Goal: Find specific page/section: Find specific page/section

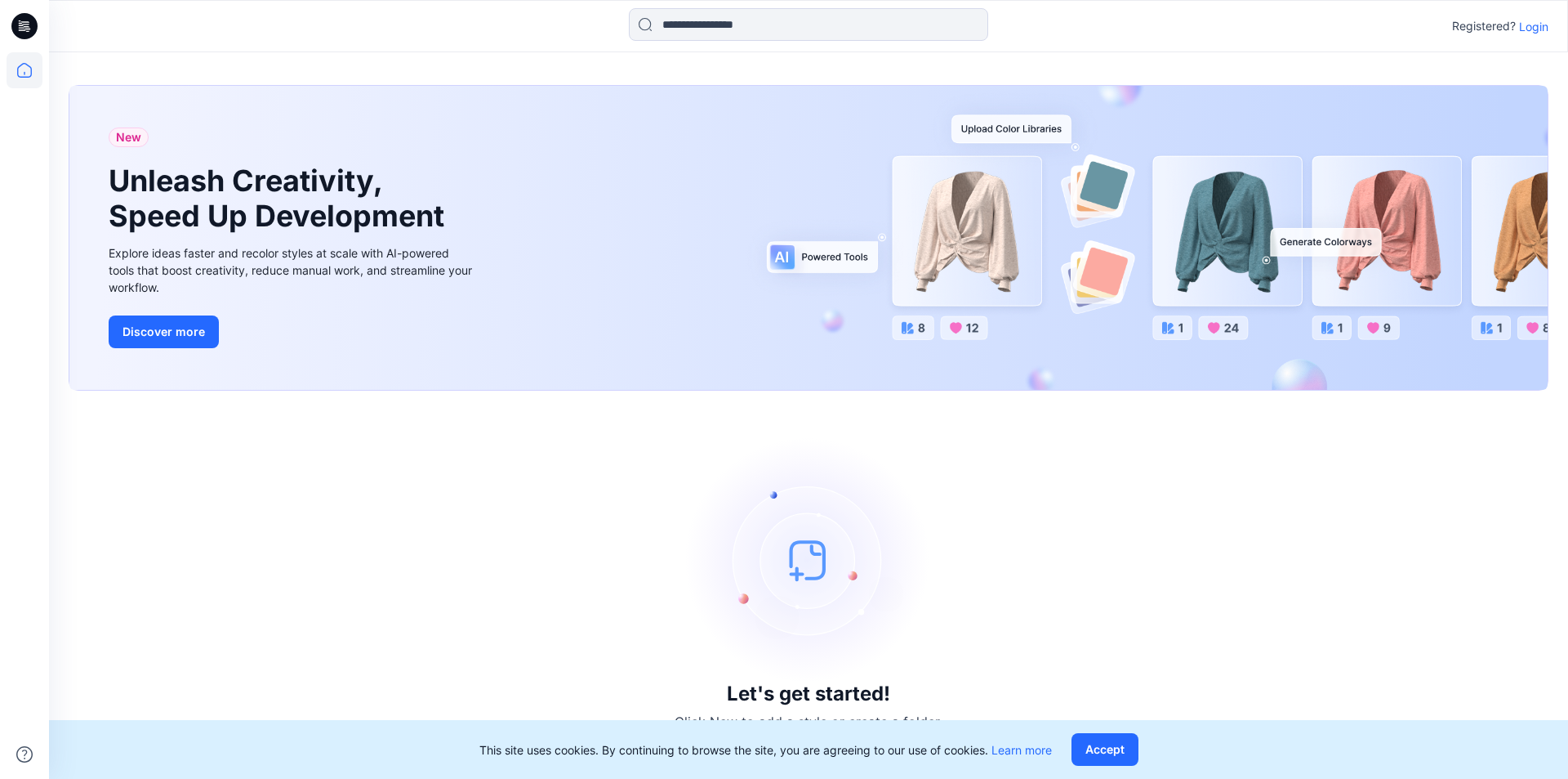
click at [1539, 28] on p "Login" at bounding box center [1533, 26] width 29 height 17
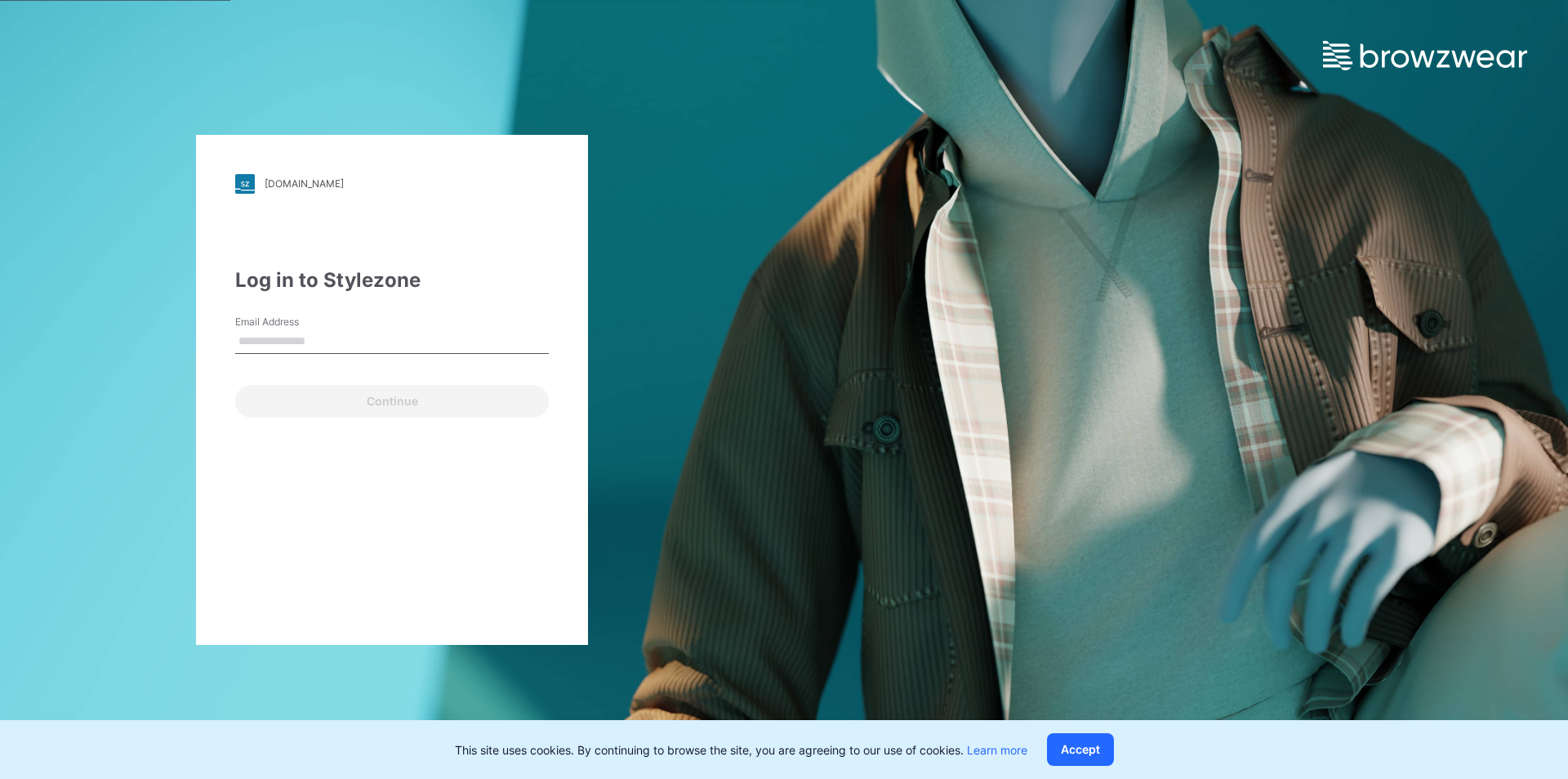
type input "**********"
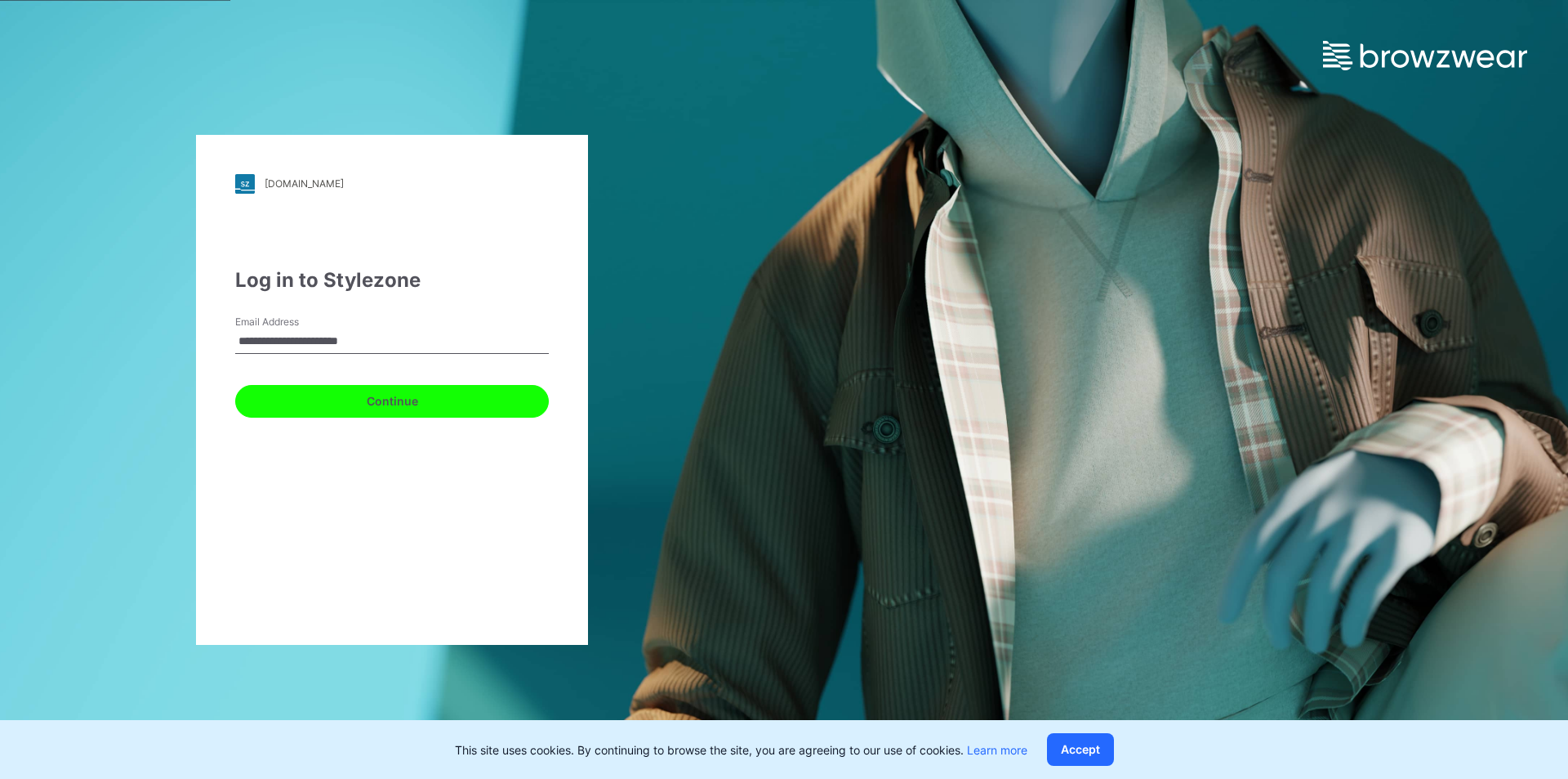
click at [414, 398] on button "Continue" at bounding box center [392, 400] width 313 height 33
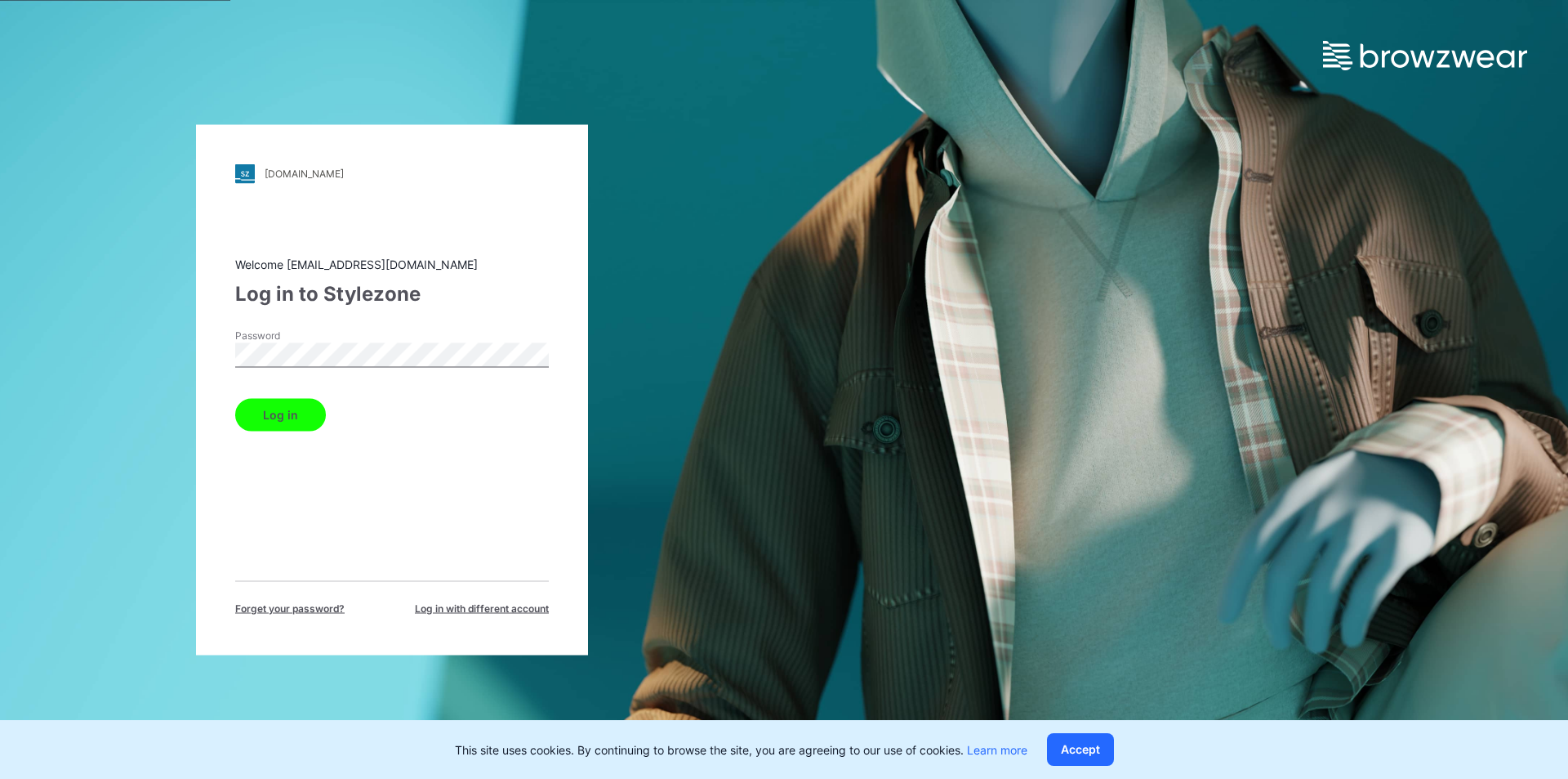
click at [256, 416] on button "Log in" at bounding box center [281, 413] width 91 height 33
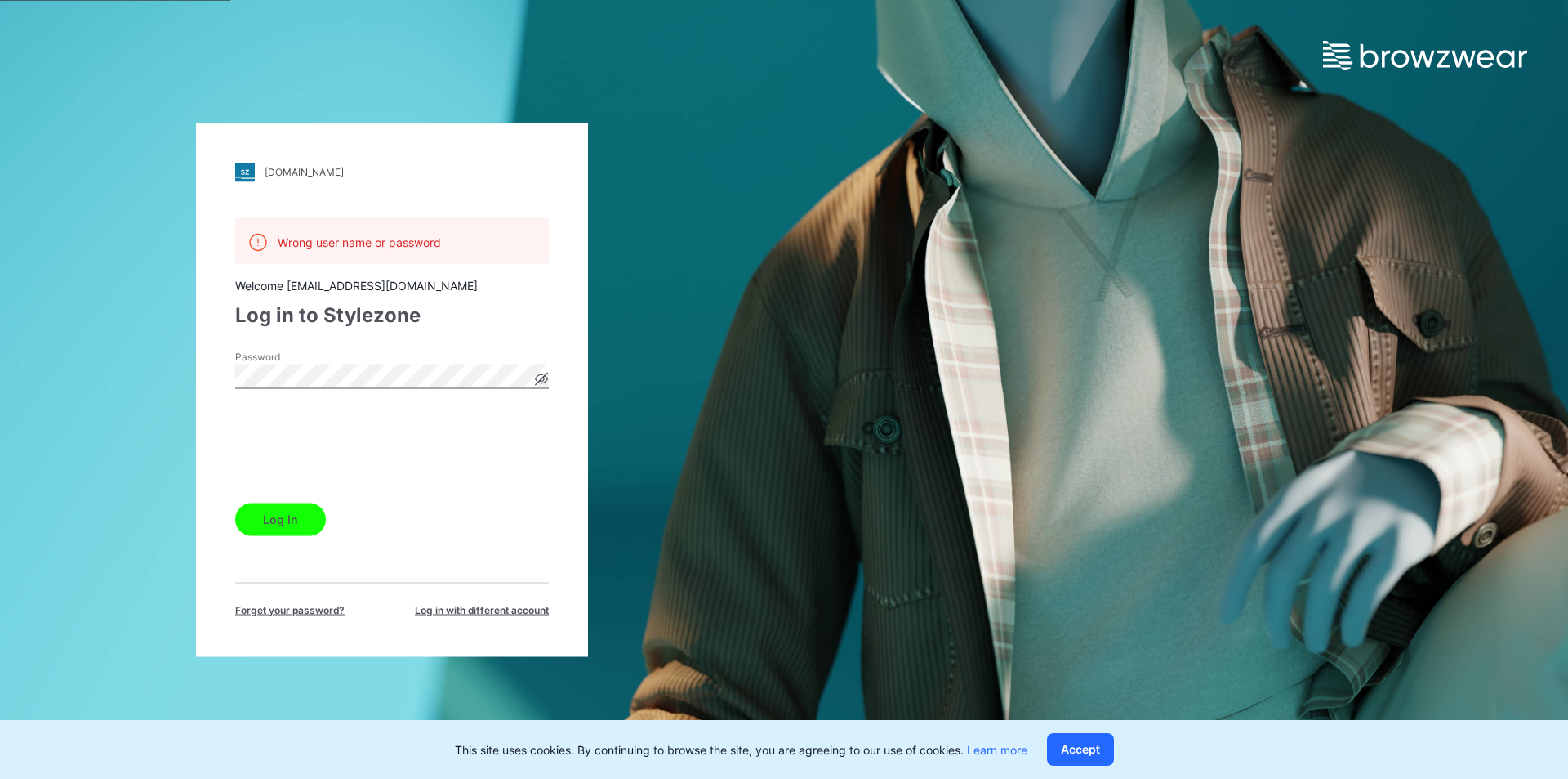
click at [284, 513] on button "Log in" at bounding box center [281, 518] width 91 height 33
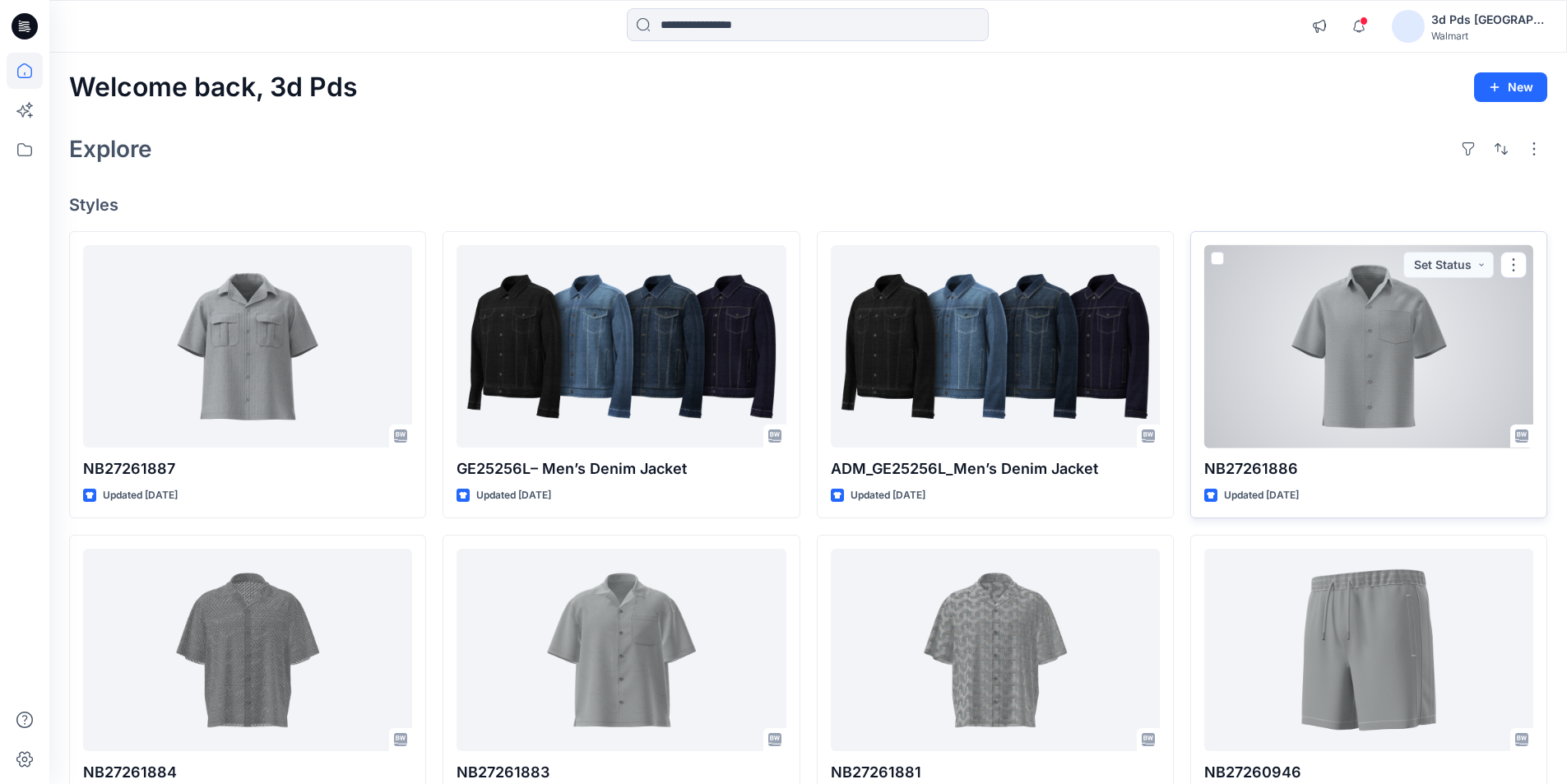
click at [1374, 318] on div at bounding box center [1368, 346] width 329 height 203
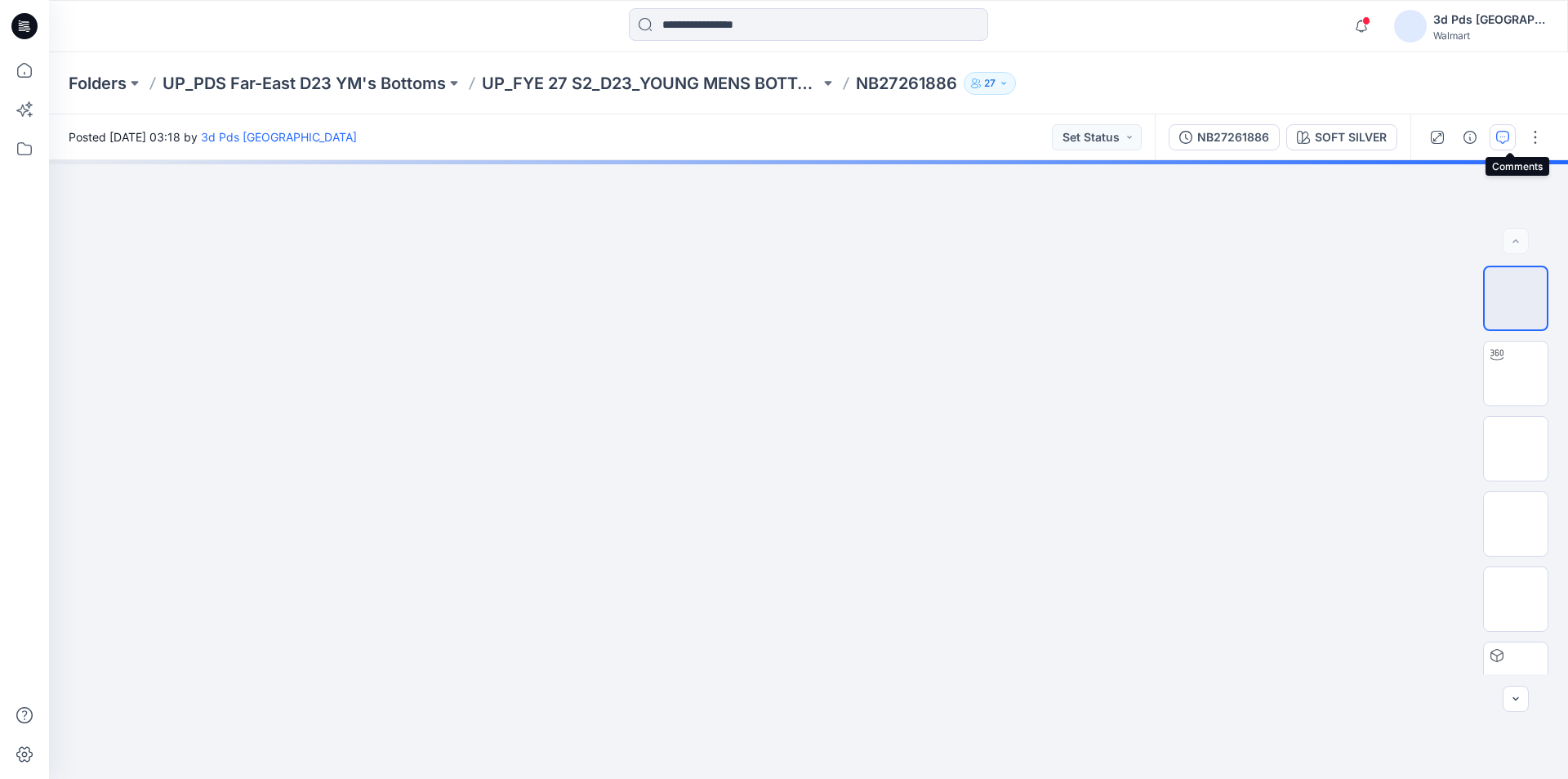
click at [1509, 140] on icon "button" at bounding box center [1503, 137] width 13 height 13
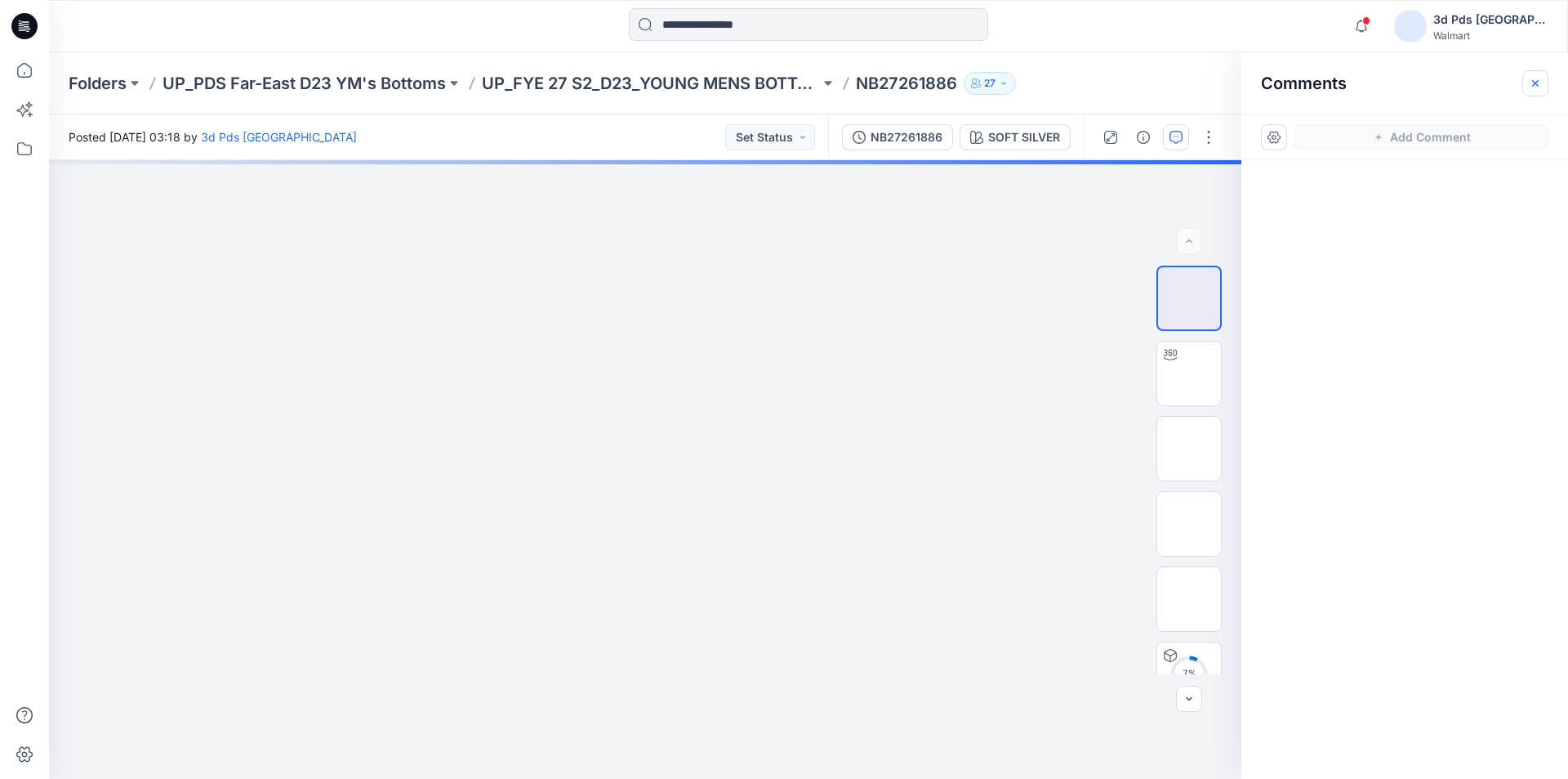
click at [1533, 80] on icon "button" at bounding box center [1535, 83] width 13 height 13
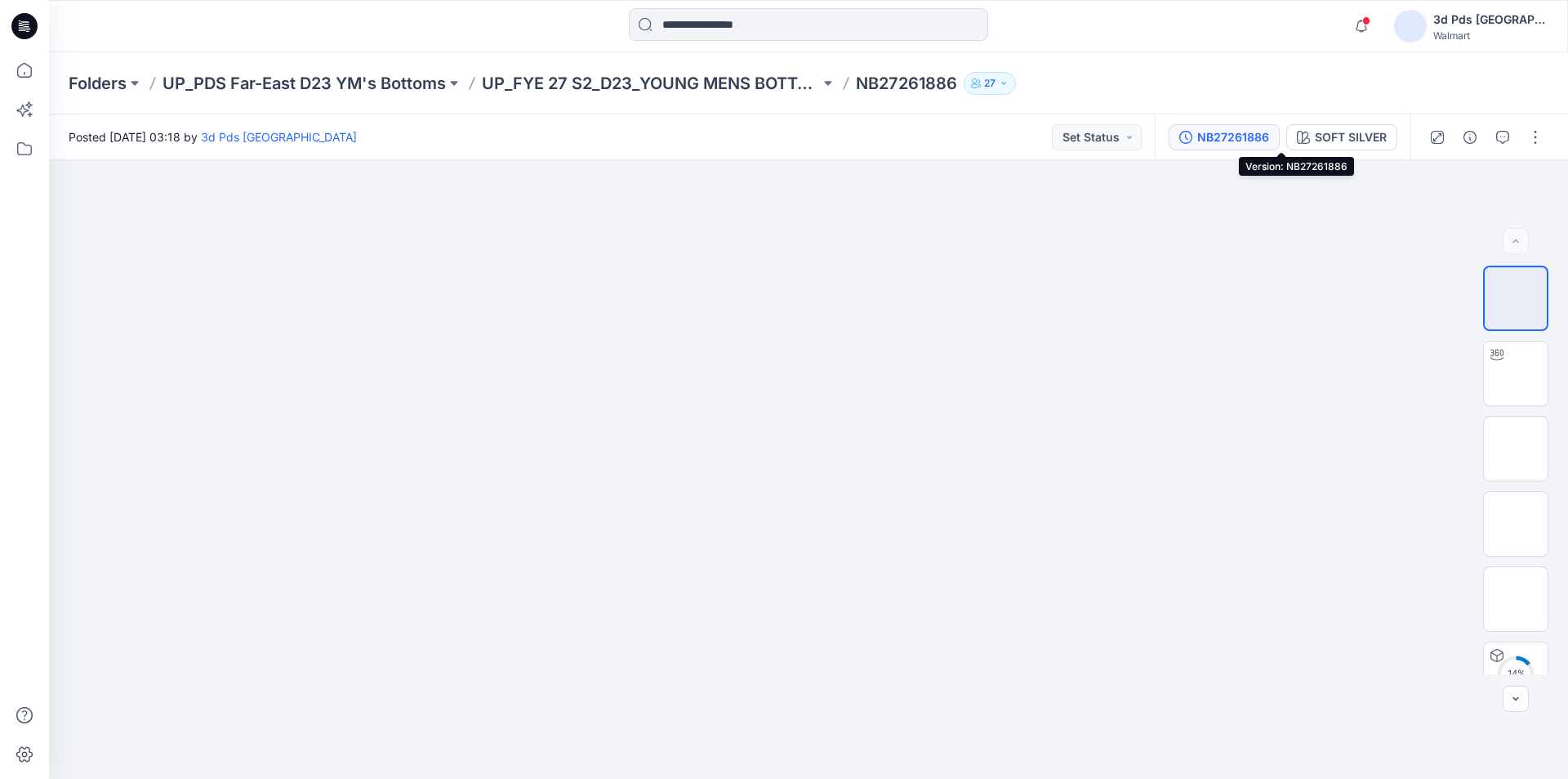
click at [1270, 130] on div "NB27261886" at bounding box center [1233, 137] width 72 height 18
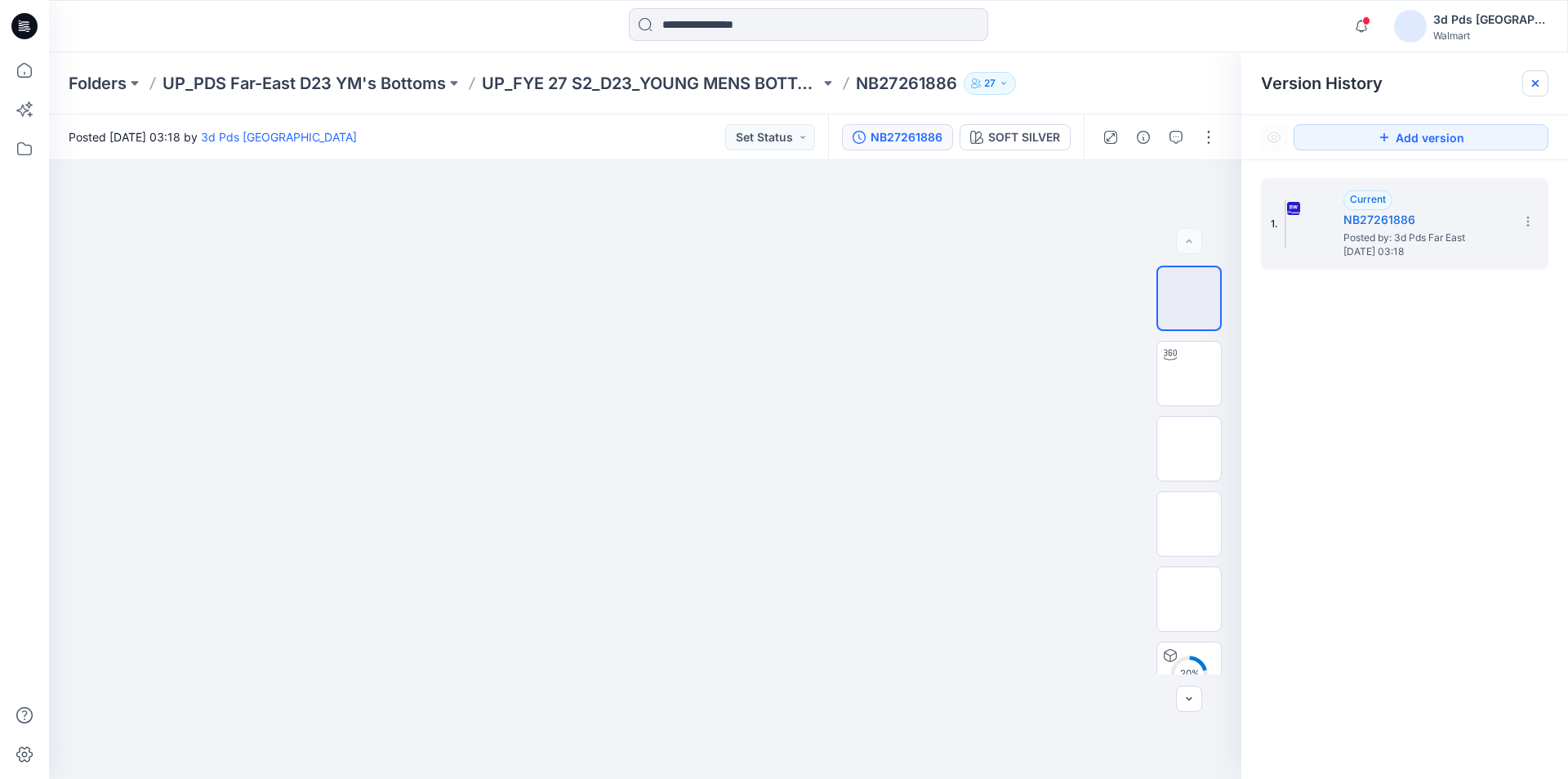
click at [1535, 81] on icon at bounding box center [1535, 83] width 13 height 13
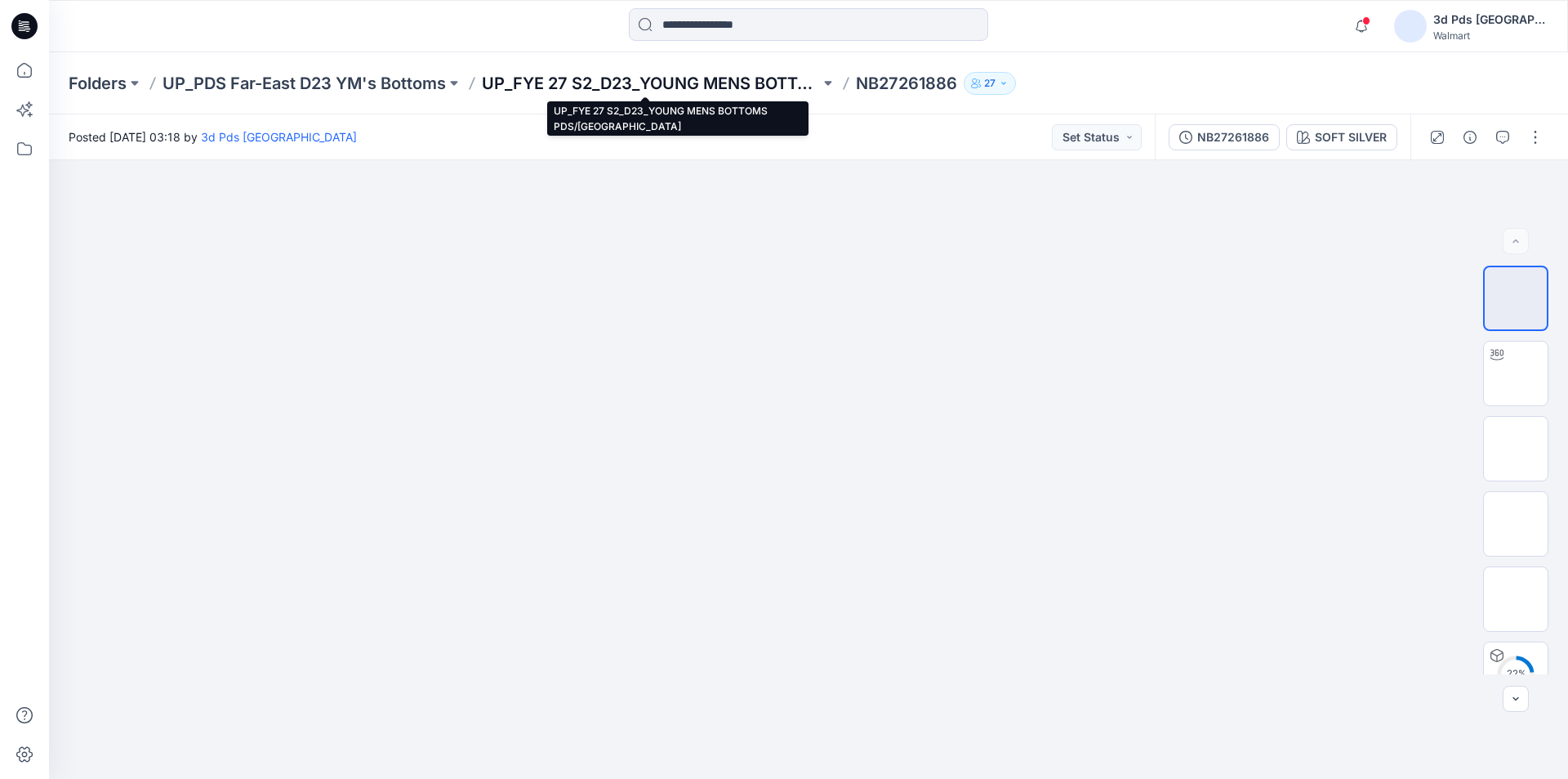
click at [682, 77] on p "UP_FYE 27 S2_D23_YOUNG MENS BOTTOMS PDS/[GEOGRAPHIC_DATA]" at bounding box center [651, 83] width 338 height 22
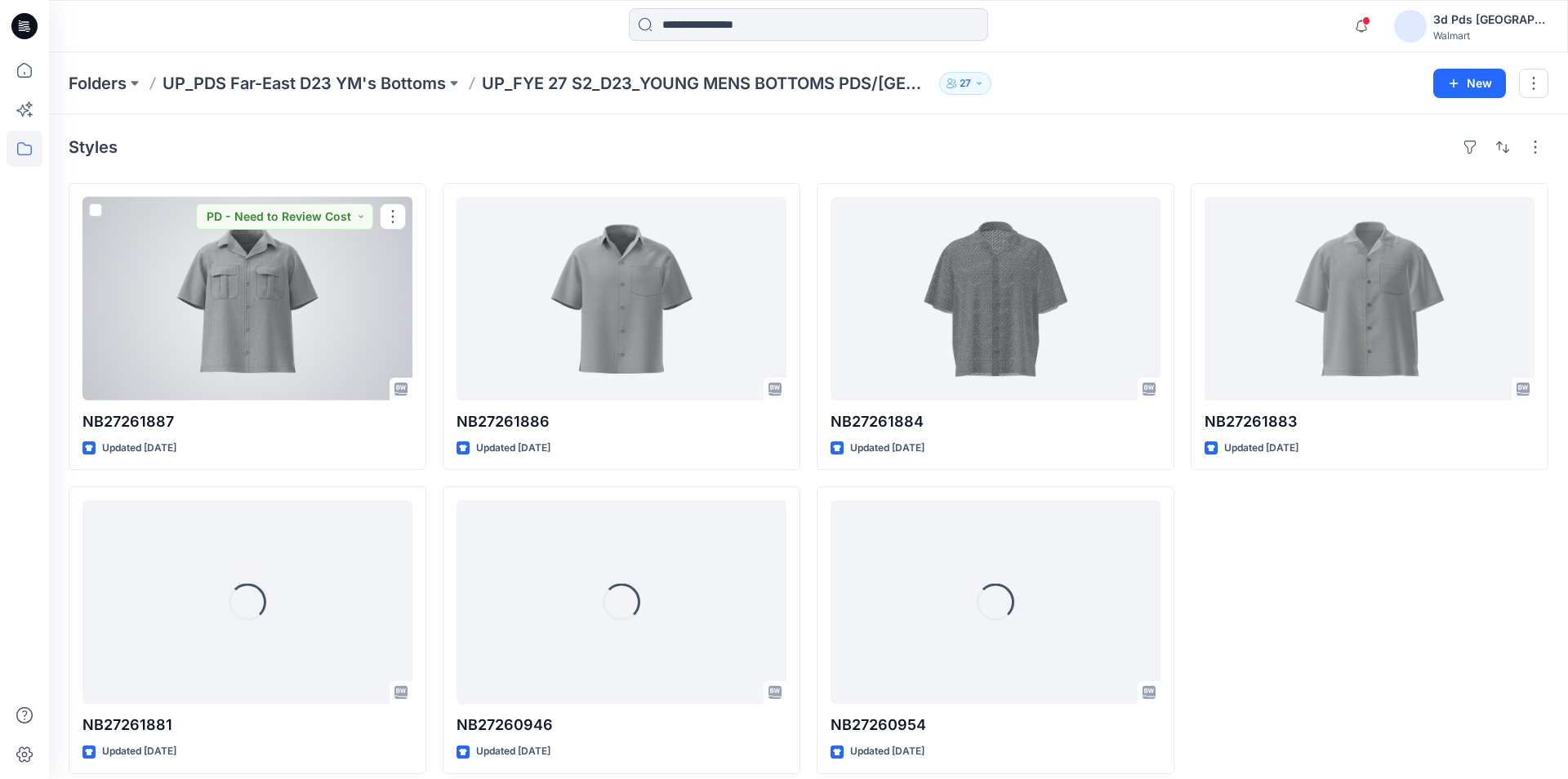
click at [269, 293] on div at bounding box center [247, 299] width 330 height 204
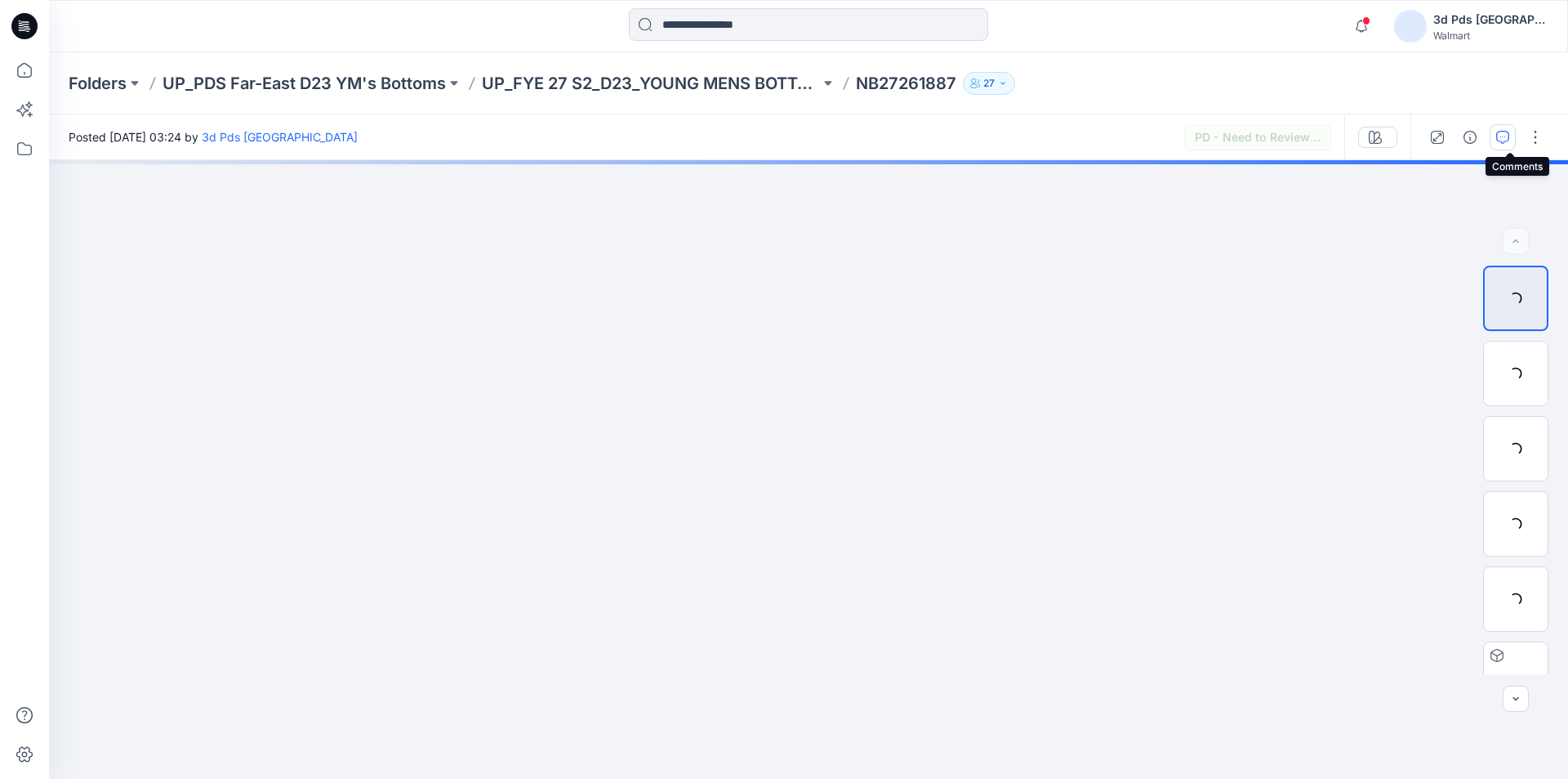
click at [1509, 140] on icon "button" at bounding box center [1503, 137] width 13 height 13
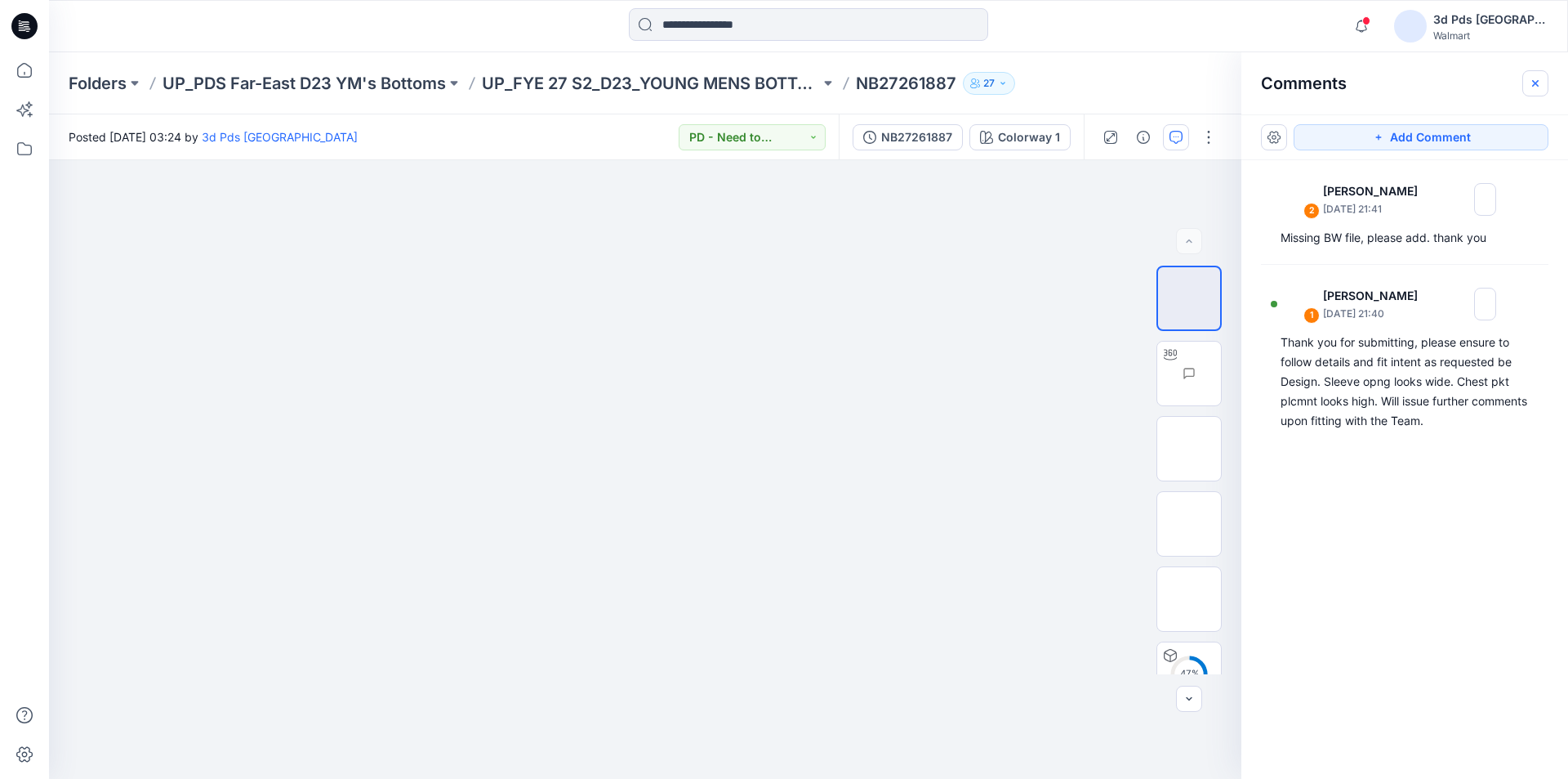
click at [1538, 84] on icon "button" at bounding box center [1535, 83] width 13 height 13
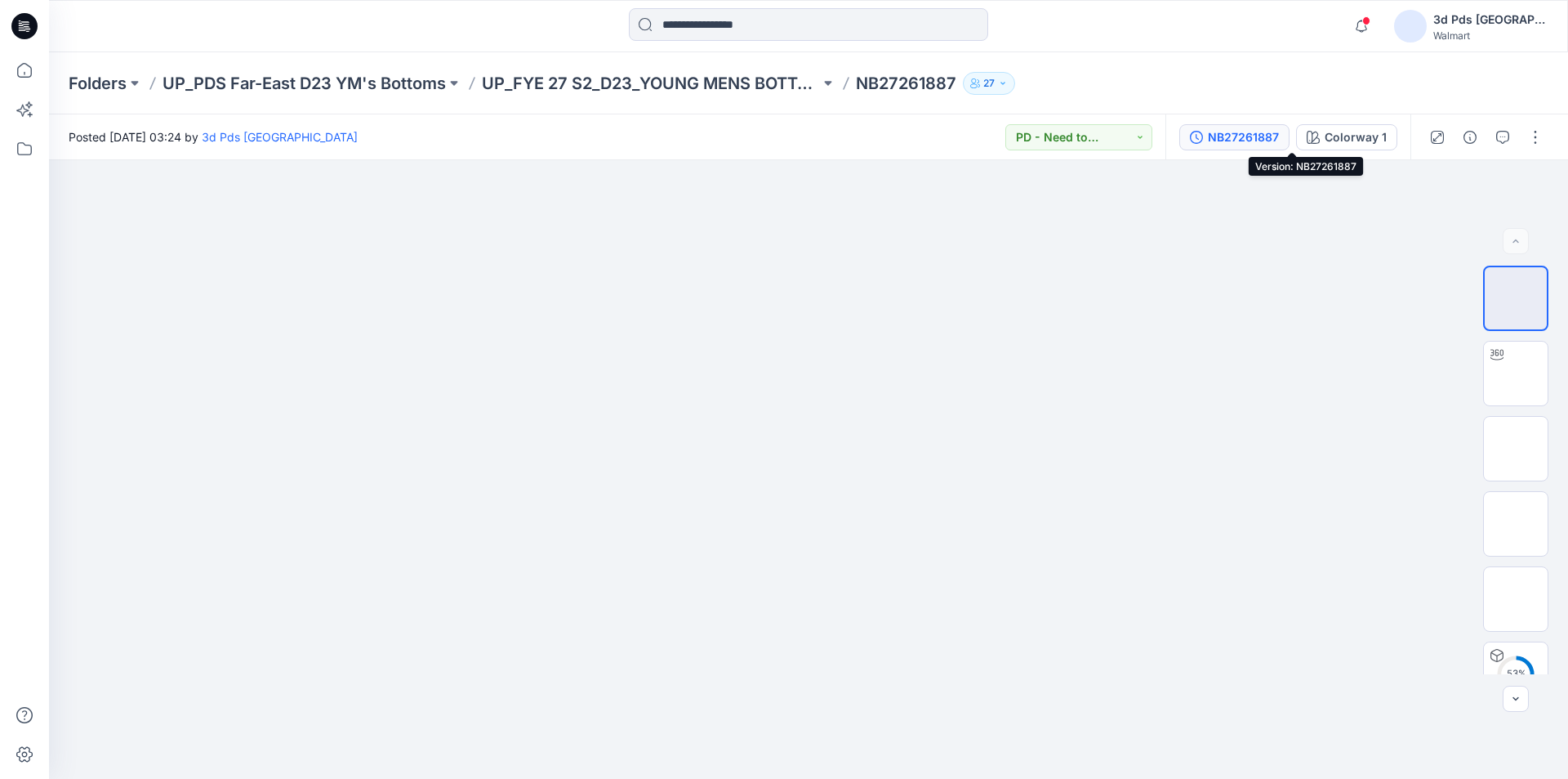
click at [1279, 133] on div "NB27261887" at bounding box center [1244, 137] width 71 height 18
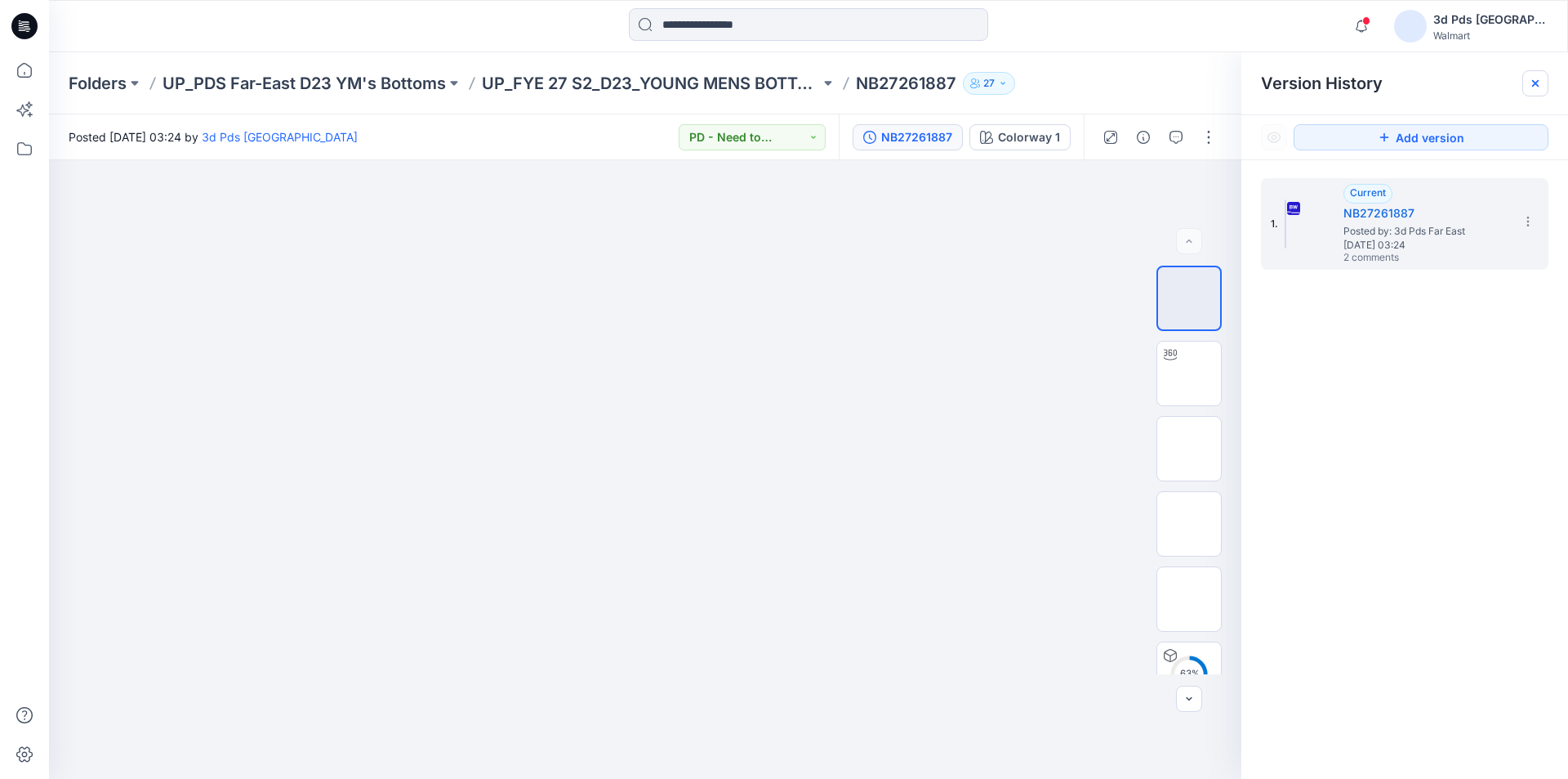
click at [1534, 83] on icon at bounding box center [1535, 83] width 13 height 13
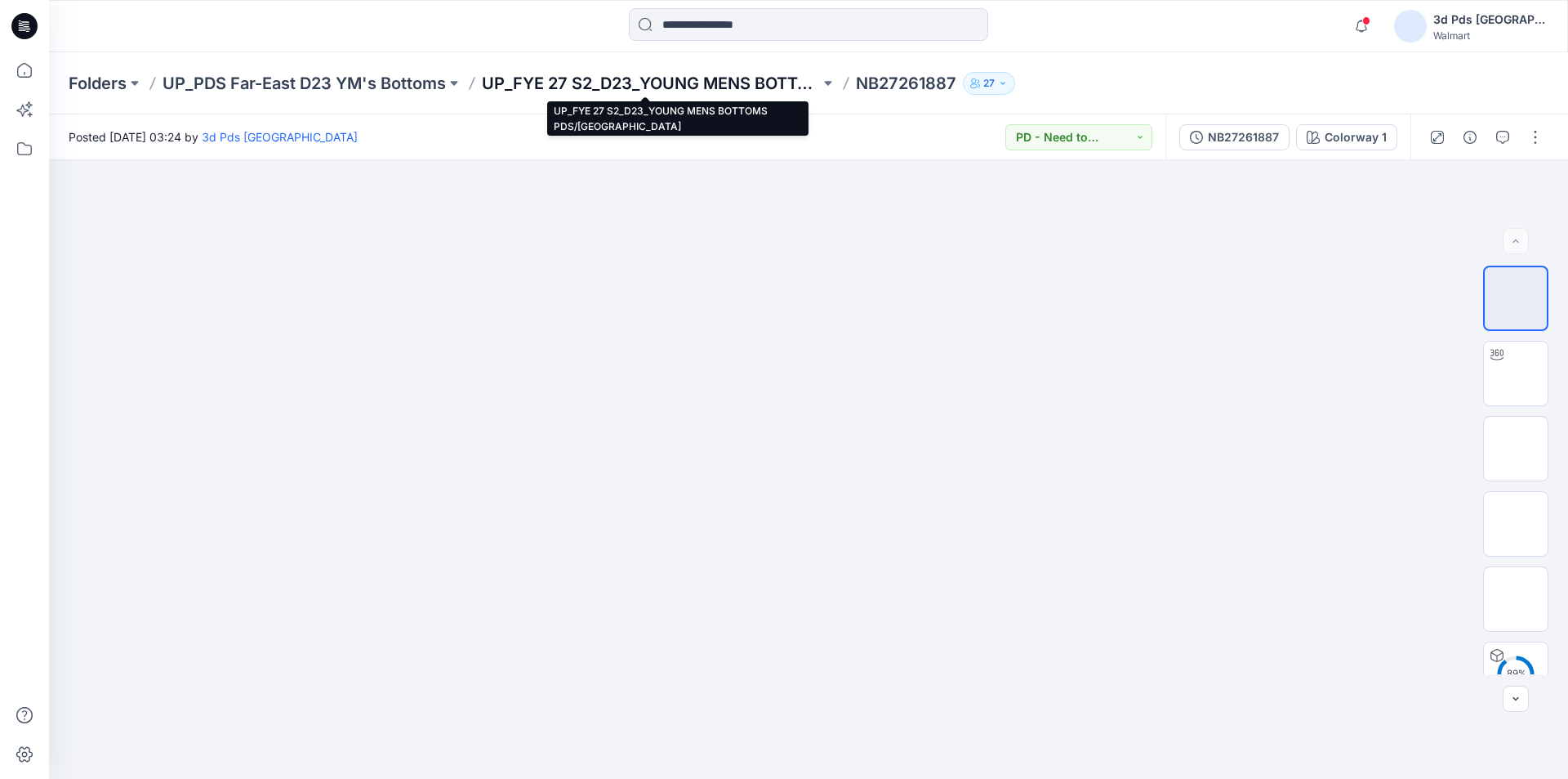
click at [622, 83] on p "UP_FYE 27 S2_D23_YOUNG MENS BOTTOMS PDS/[GEOGRAPHIC_DATA]" at bounding box center [651, 83] width 338 height 22
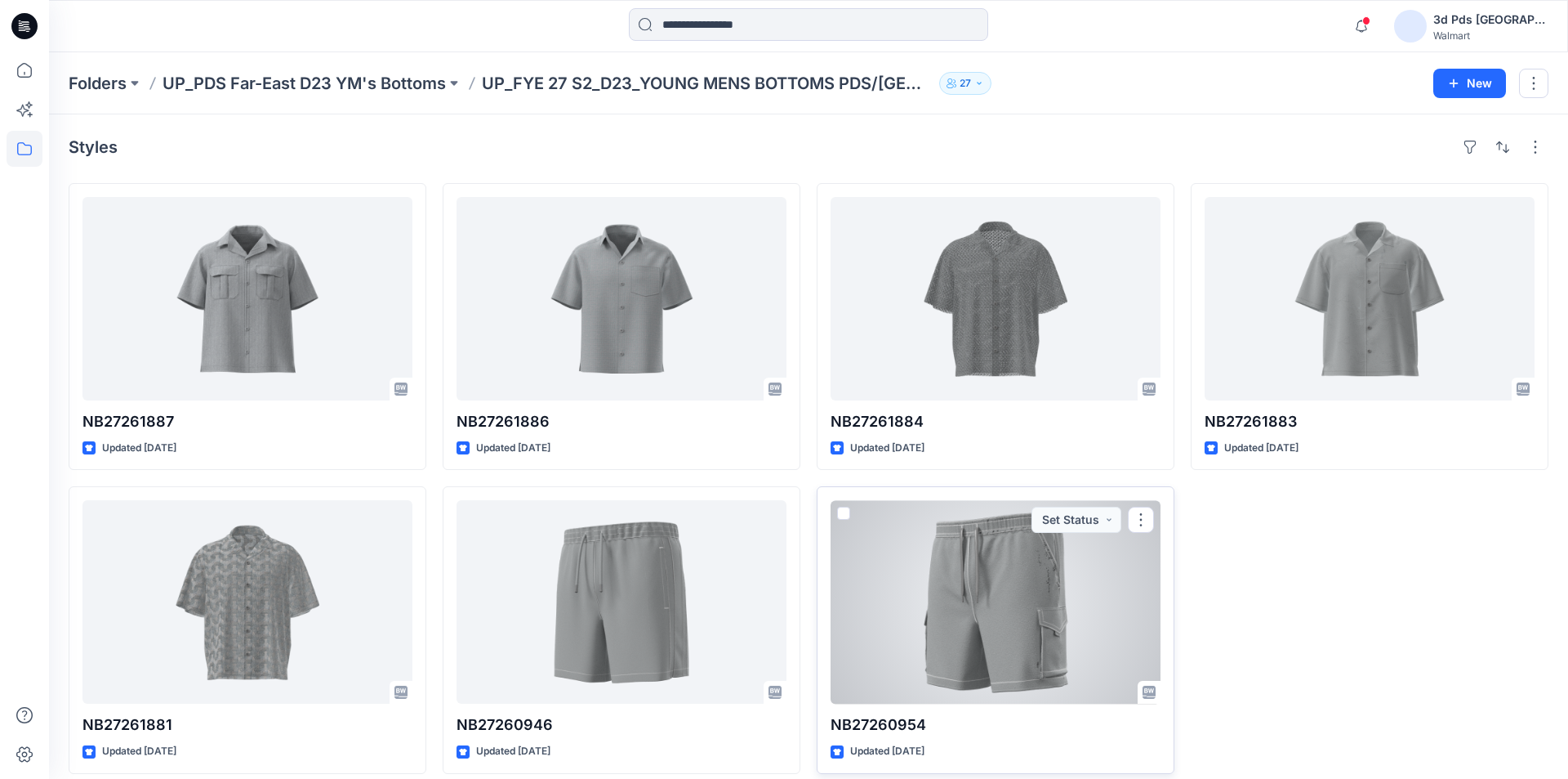
click at [974, 544] on div at bounding box center [995, 602] width 330 height 204
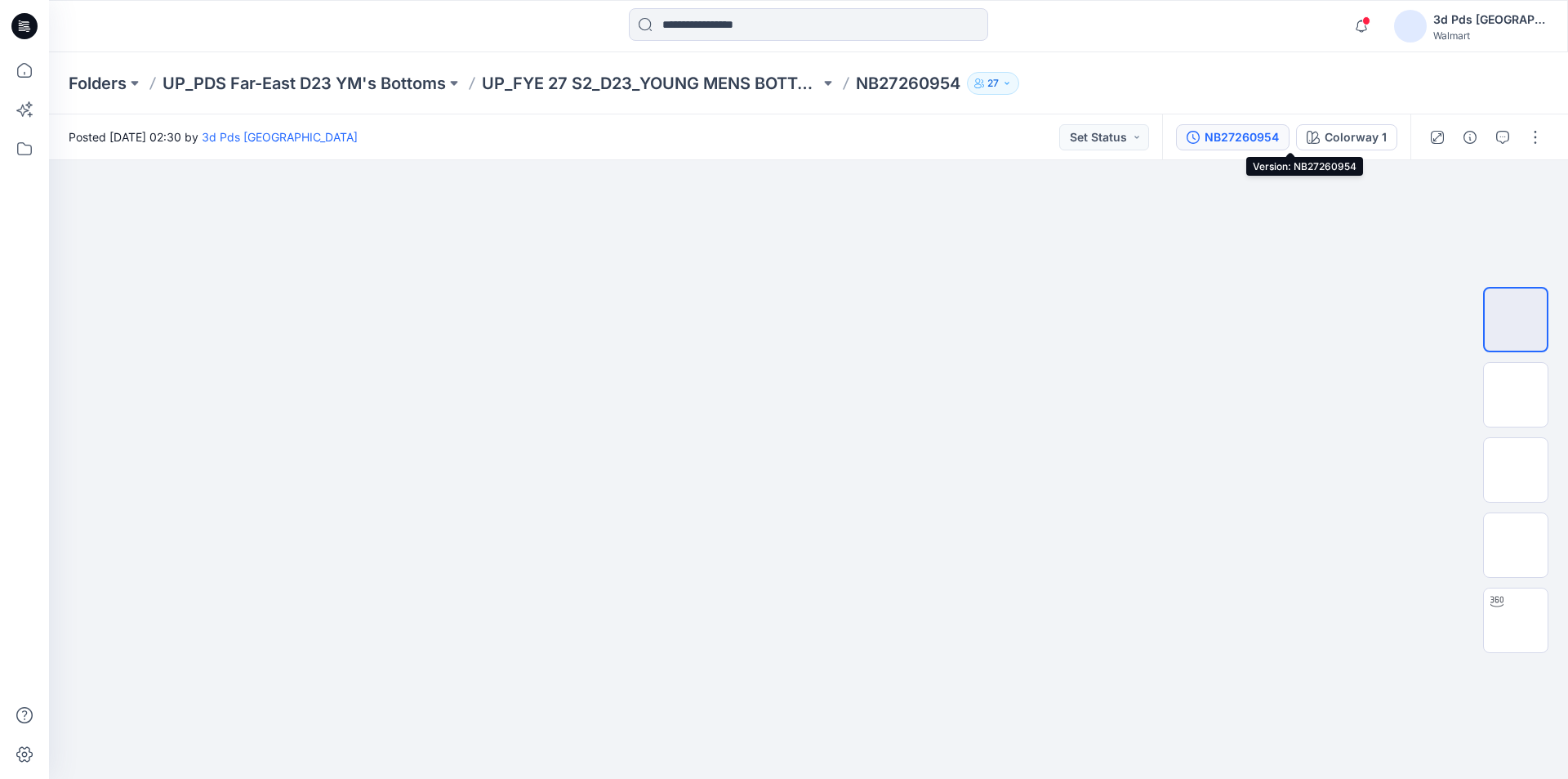
click at [1276, 136] on div "NB27260954" at bounding box center [1243, 137] width 75 height 18
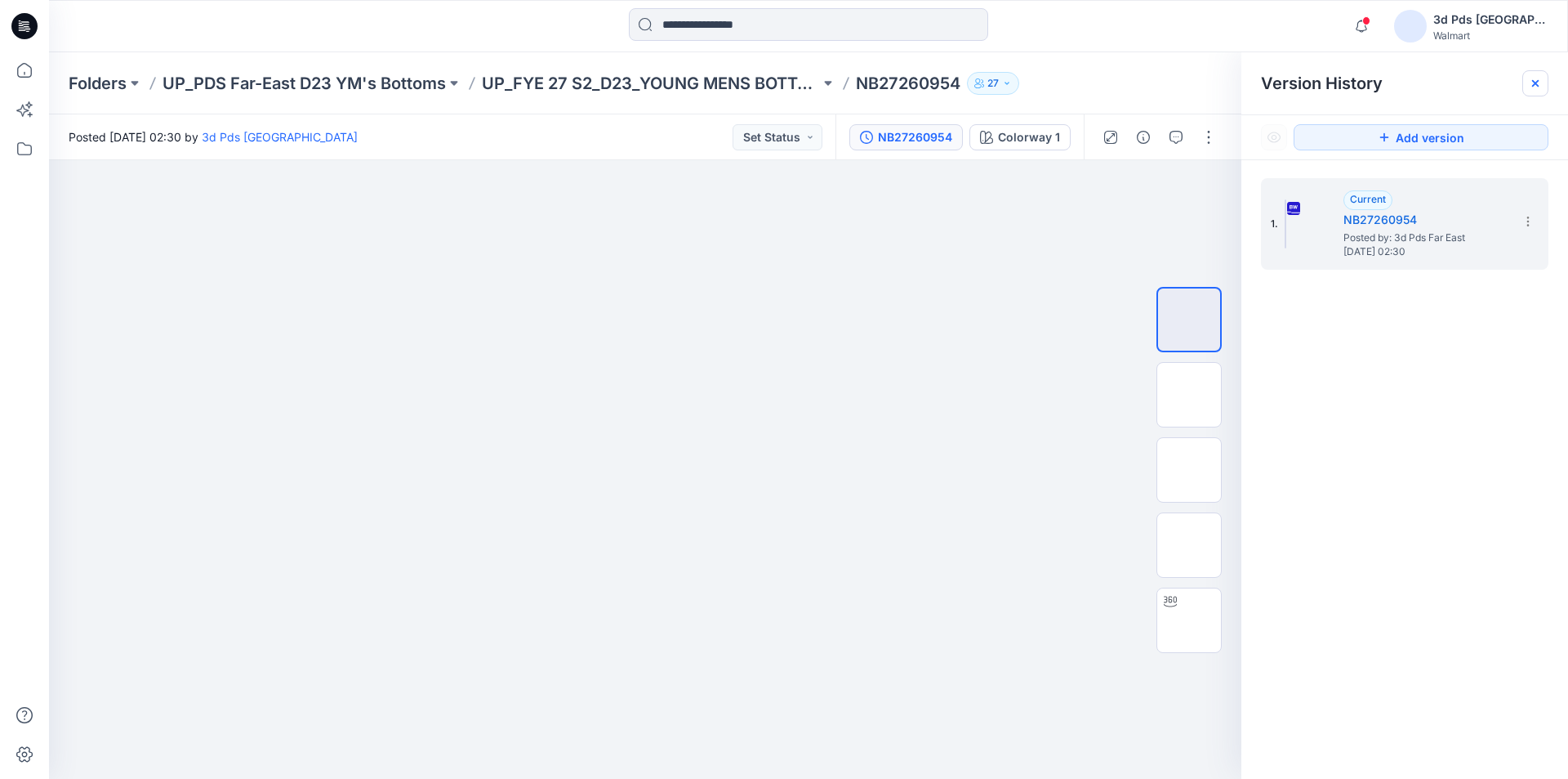
click at [1539, 79] on icon at bounding box center [1535, 83] width 13 height 13
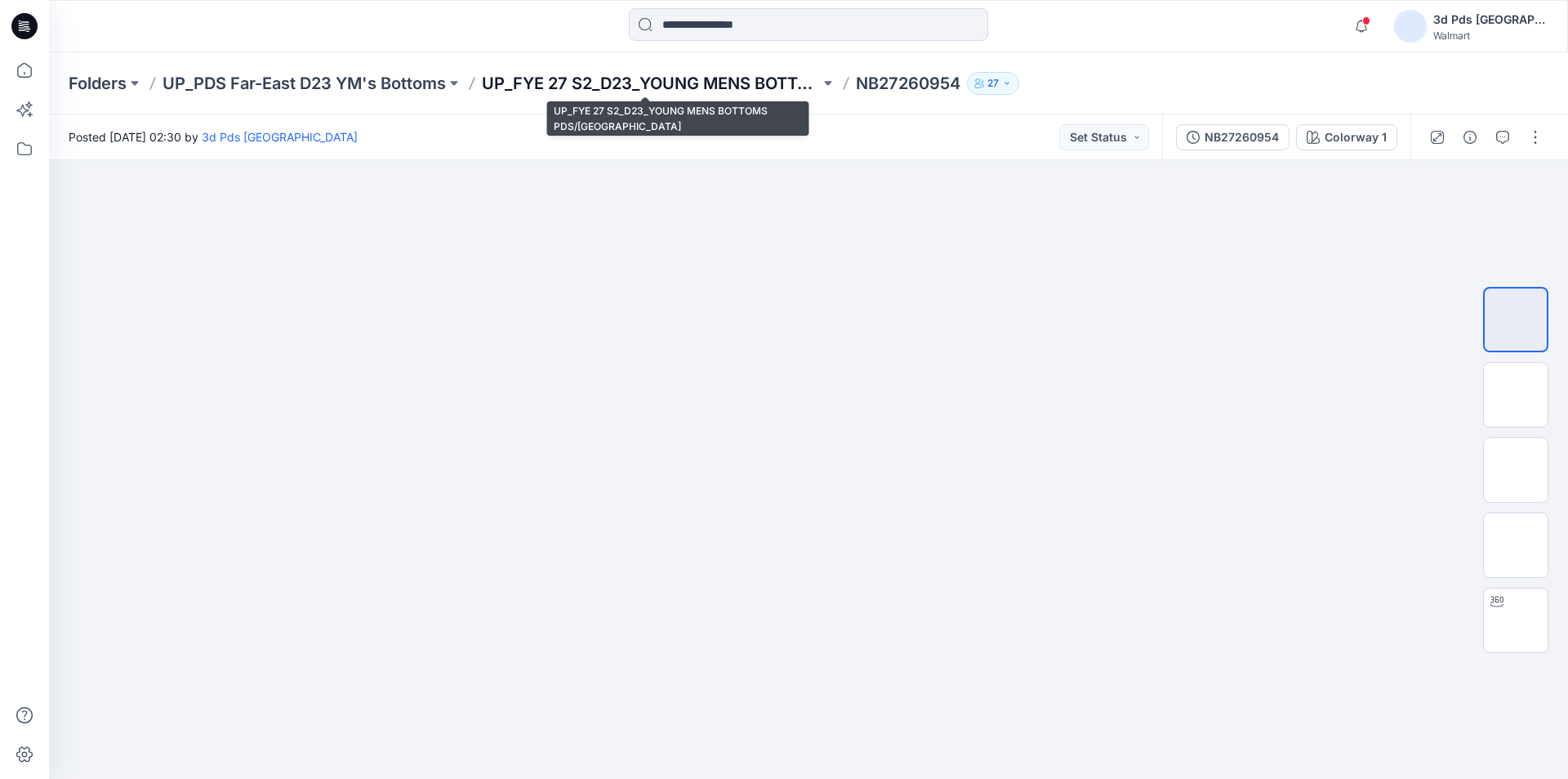
click at [597, 72] on p "UP_FYE 27 S2_D23_YOUNG MENS BOTTOMS PDS/[GEOGRAPHIC_DATA]" at bounding box center [651, 83] width 338 height 22
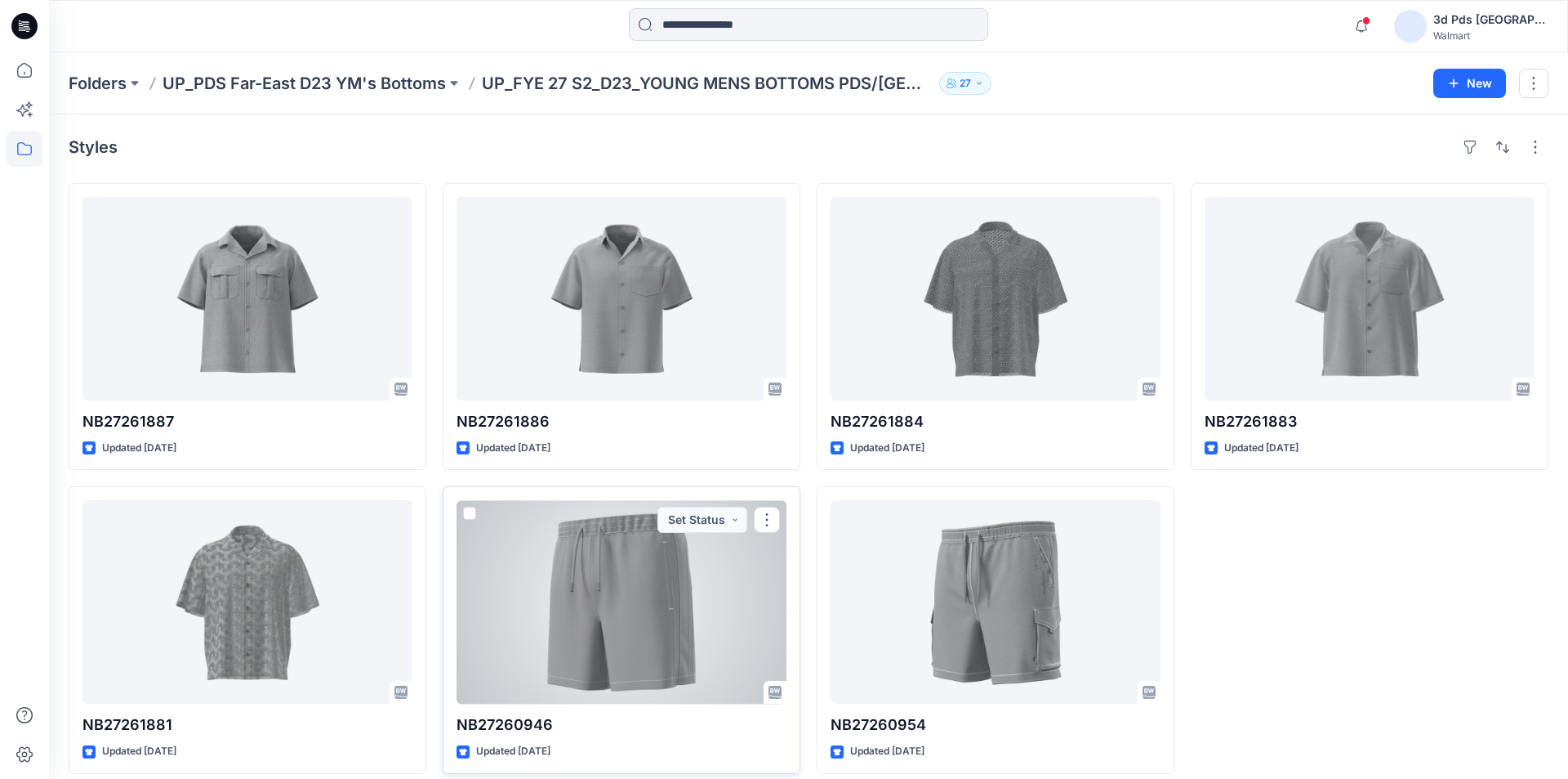
click at [621, 541] on div at bounding box center [621, 602] width 330 height 204
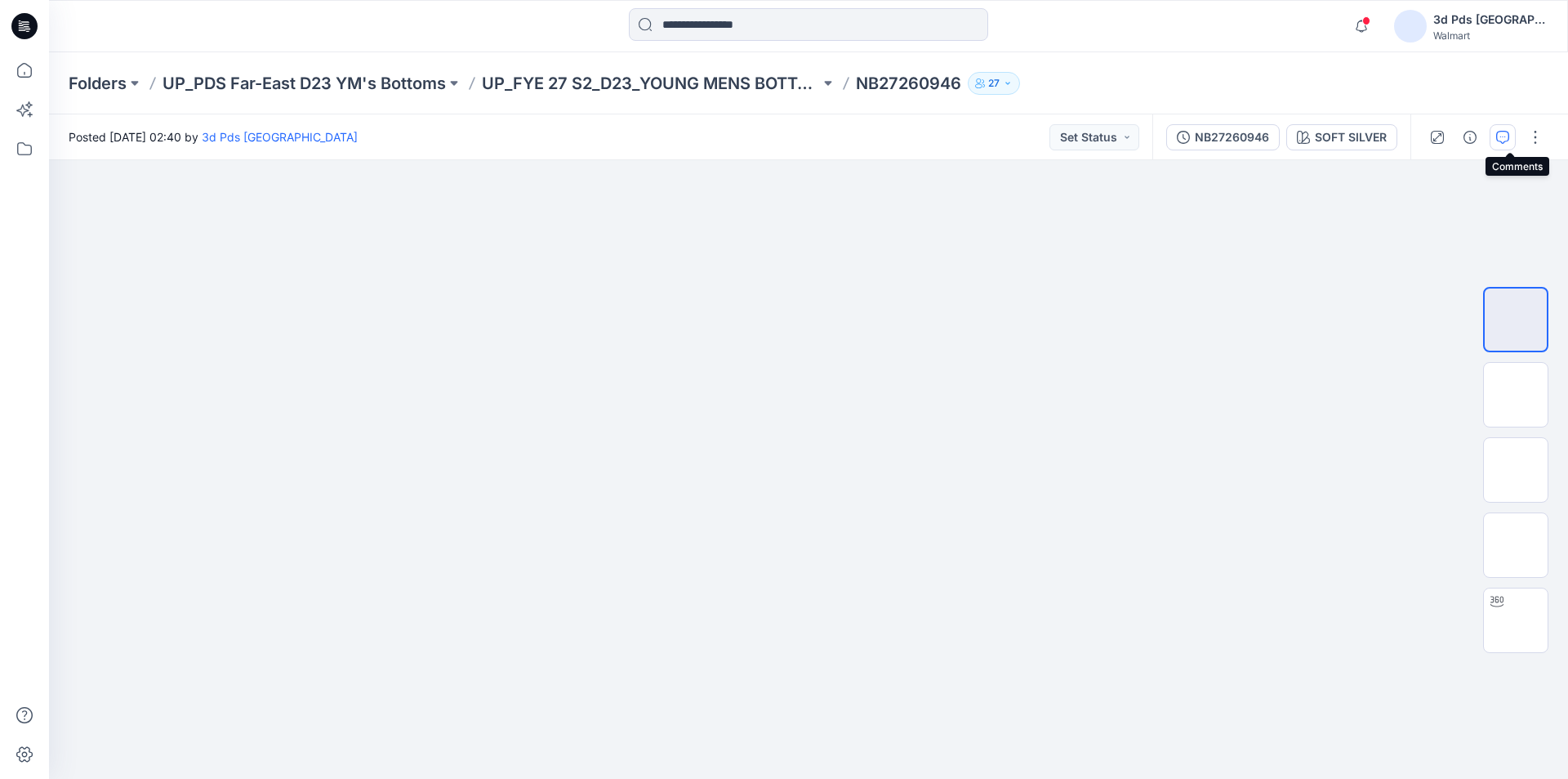
click at [1508, 139] on icon "button" at bounding box center [1503, 137] width 13 height 13
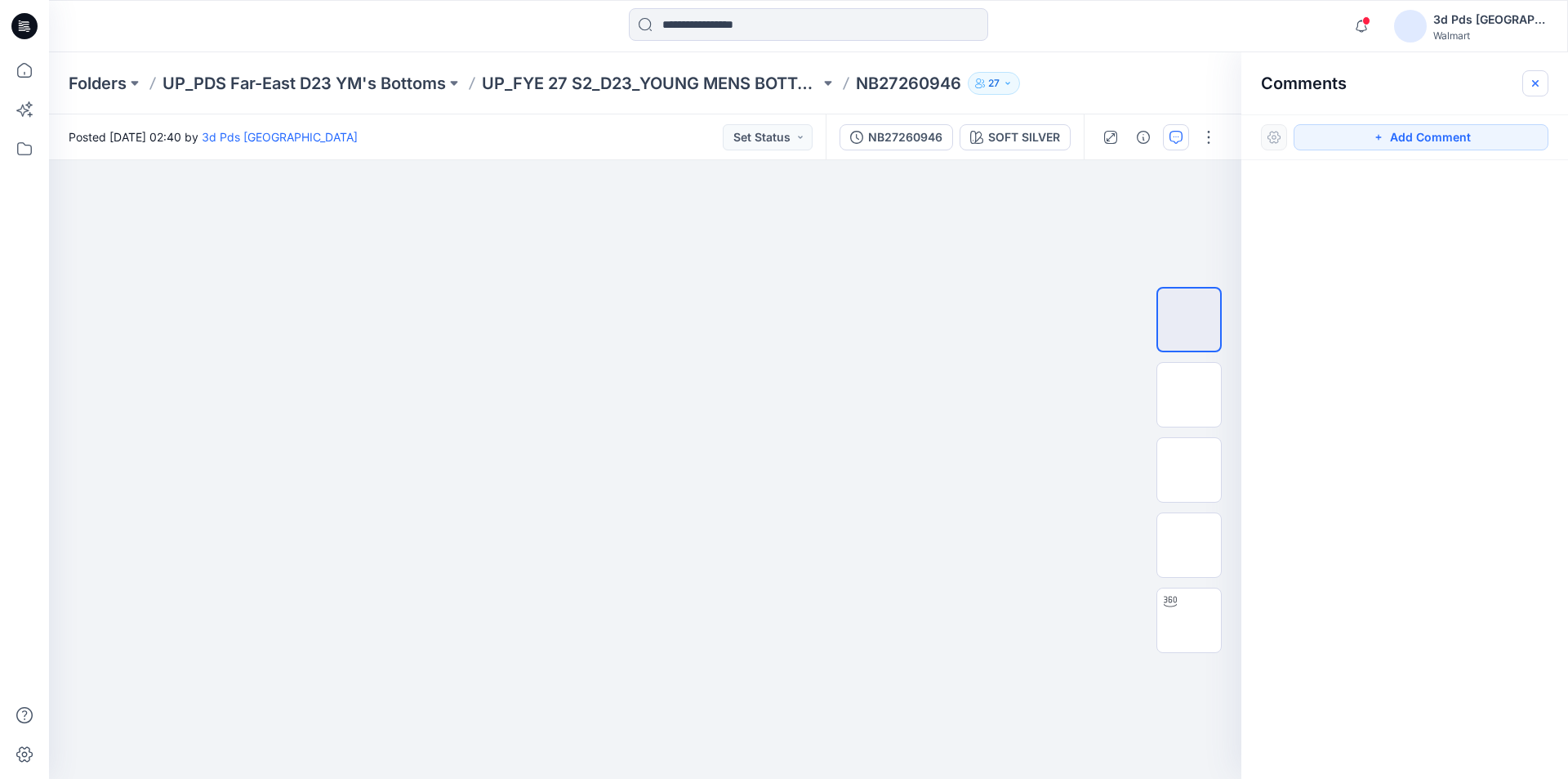
click at [1533, 80] on icon "button" at bounding box center [1535, 83] width 13 height 13
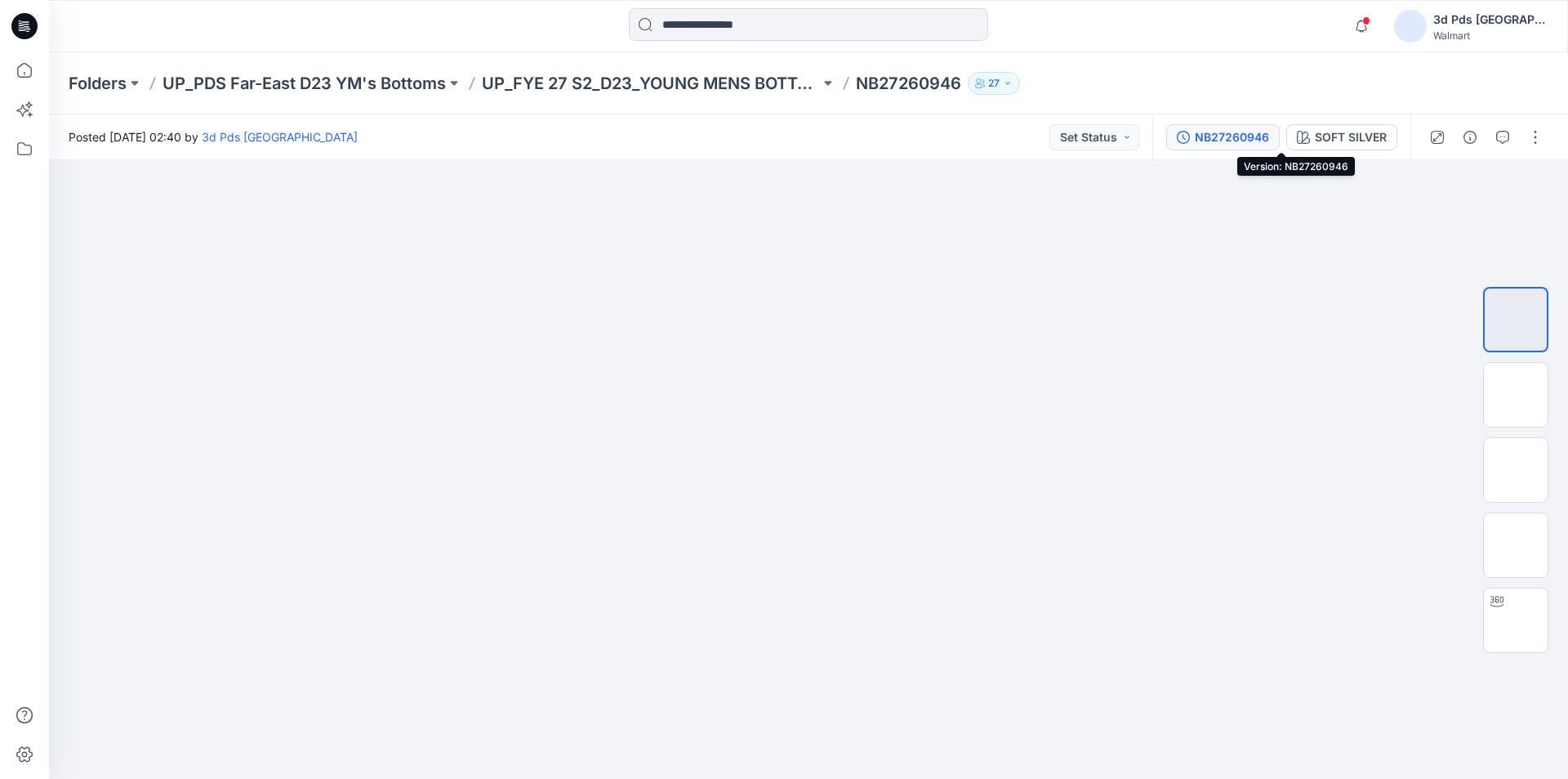
click at [1270, 137] on div "NB27260946" at bounding box center [1232, 137] width 75 height 18
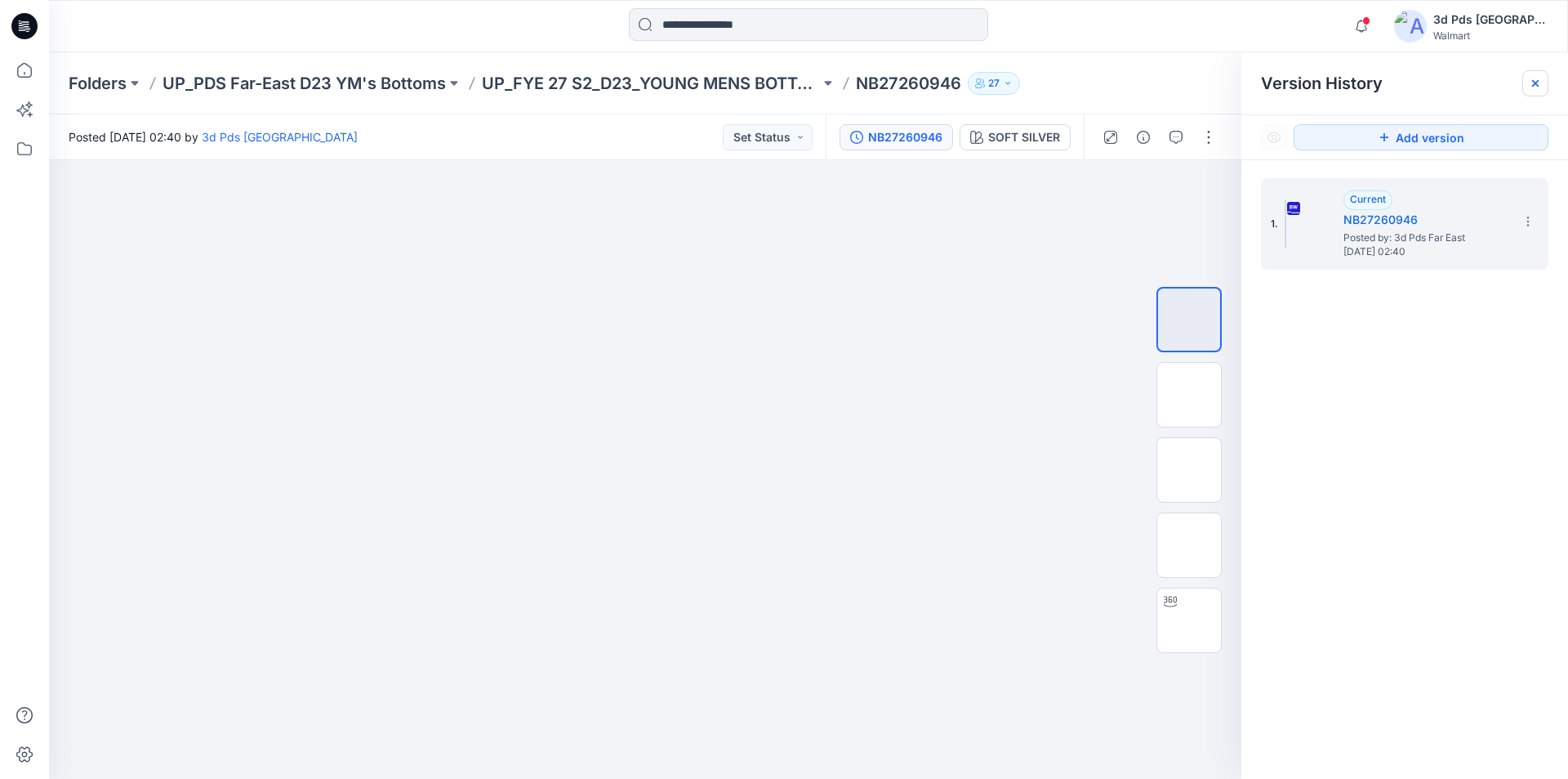
click at [1532, 82] on icon at bounding box center [1535, 83] width 13 height 13
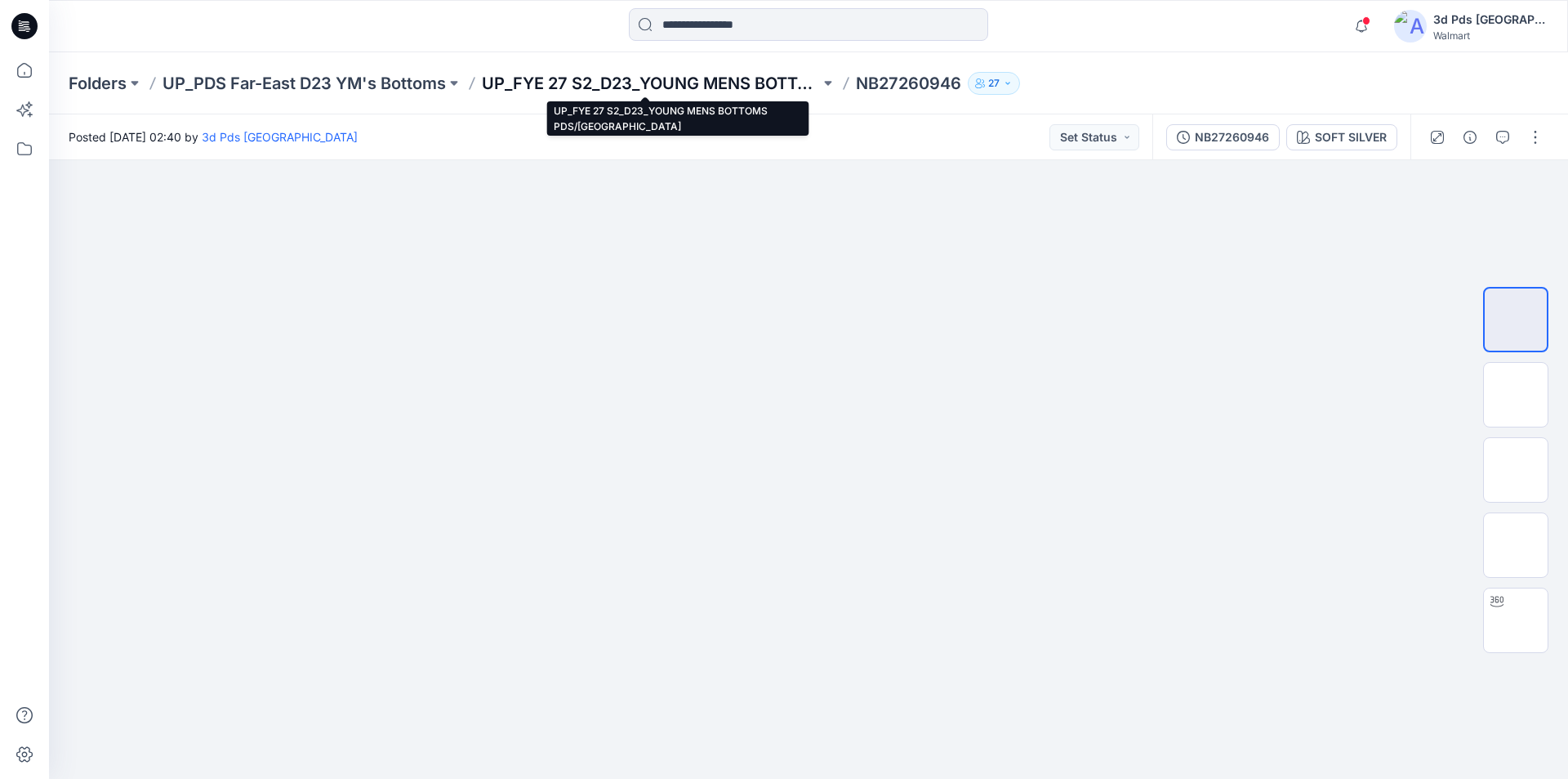
click at [588, 85] on p "UP_FYE 27 S2_D23_YOUNG MENS BOTTOMS PDS/[GEOGRAPHIC_DATA]" at bounding box center [651, 83] width 338 height 22
